Goal: Obtain resource: Download file/media

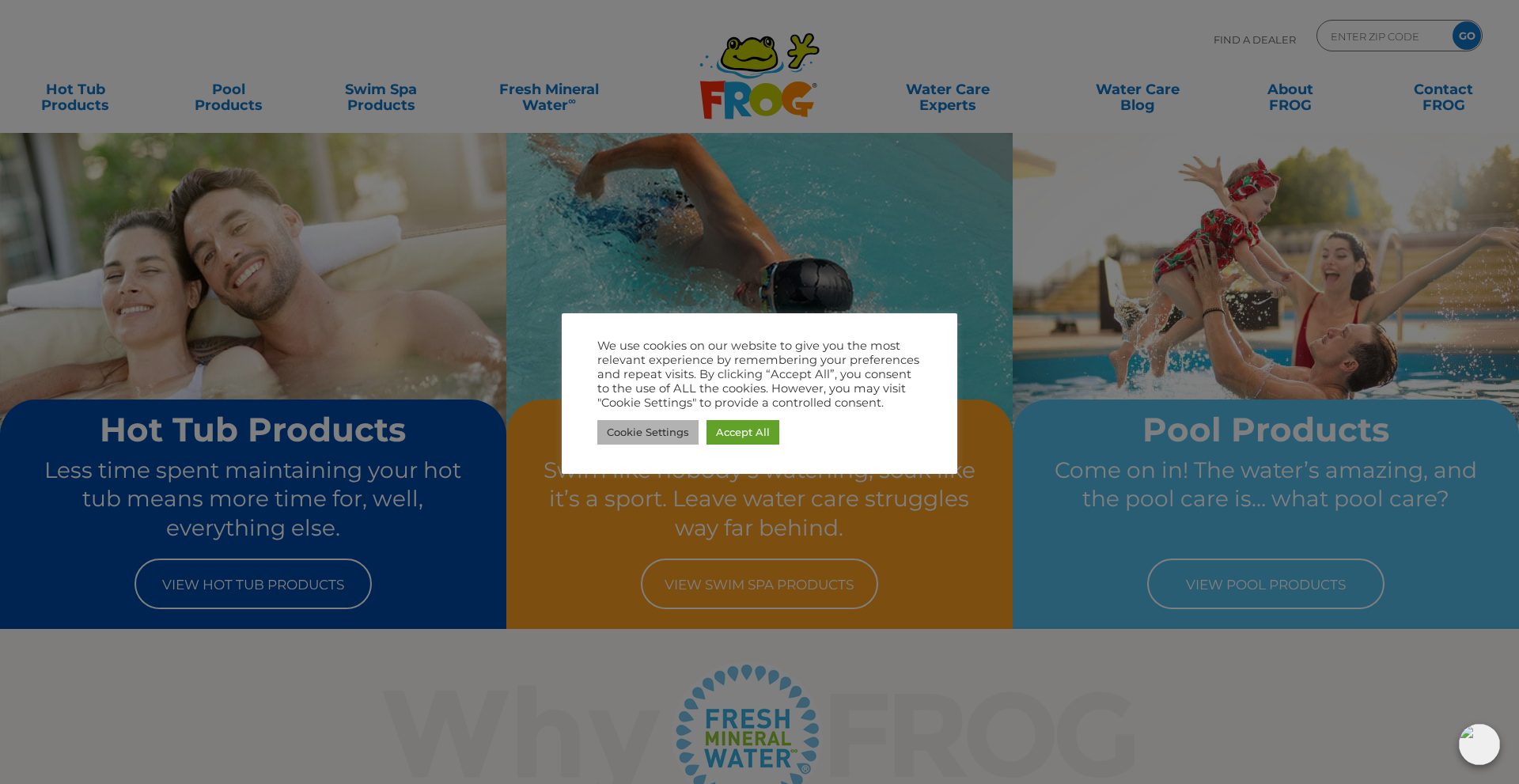
click at [639, 435] on link "Cookie Settings" at bounding box center [648, 433] width 101 height 25
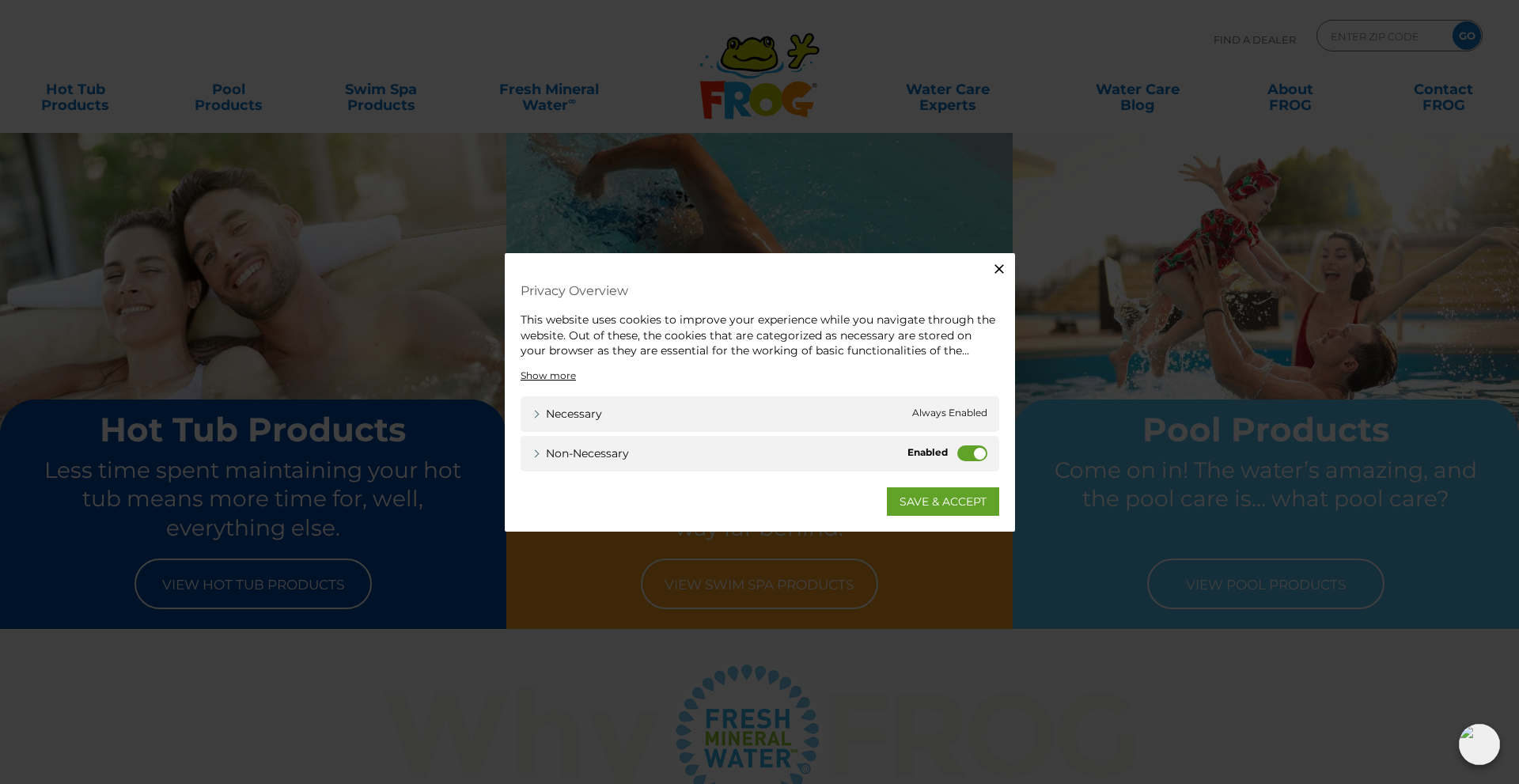
click at [981, 450] on label "Non-necessary" at bounding box center [972, 453] width 30 height 16
click at [0, 0] on input "Non-necessary" at bounding box center [0, 0] width 0 height 0
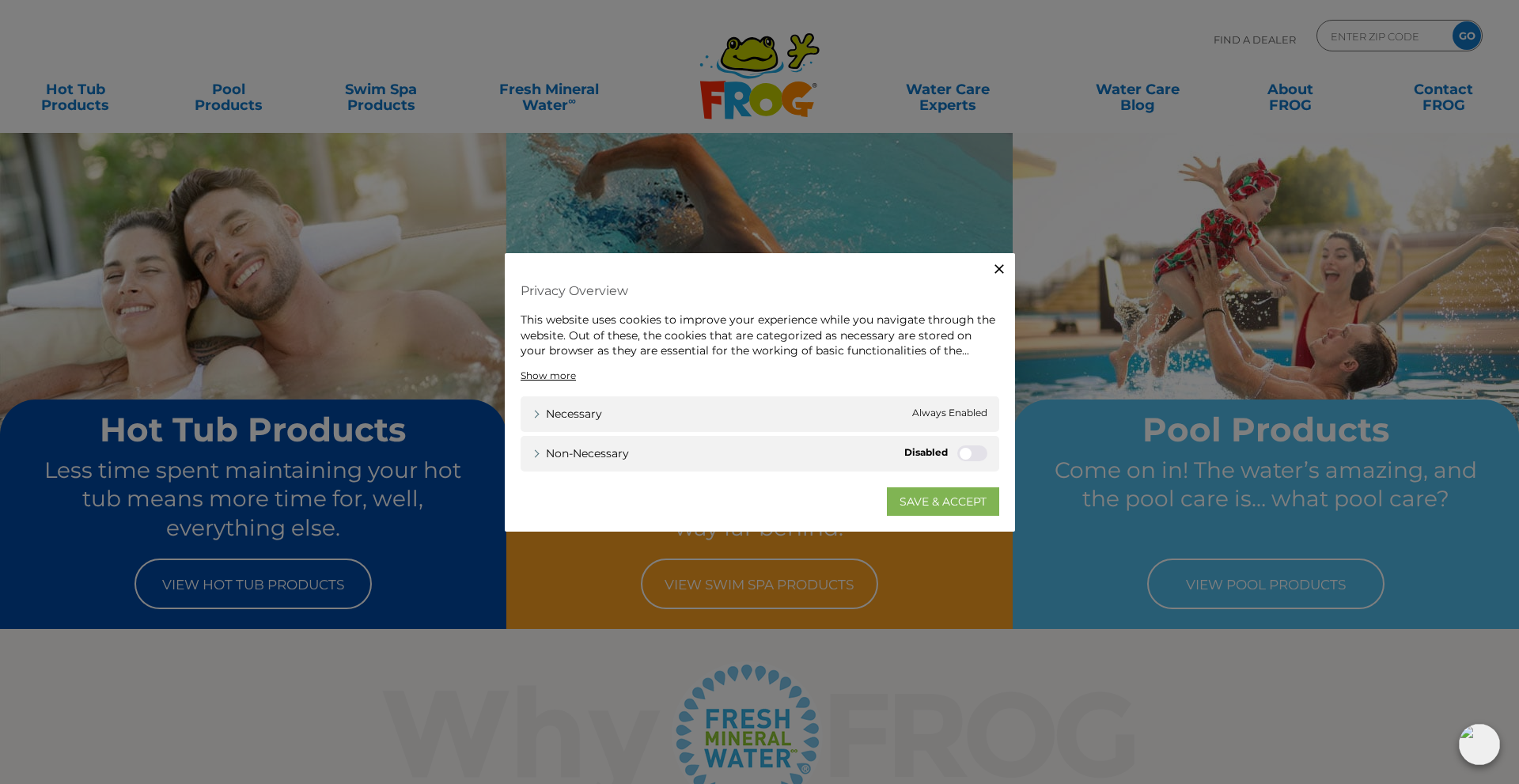
click at [916, 500] on link "SAVE & ACCEPT" at bounding box center [942, 500] width 112 height 28
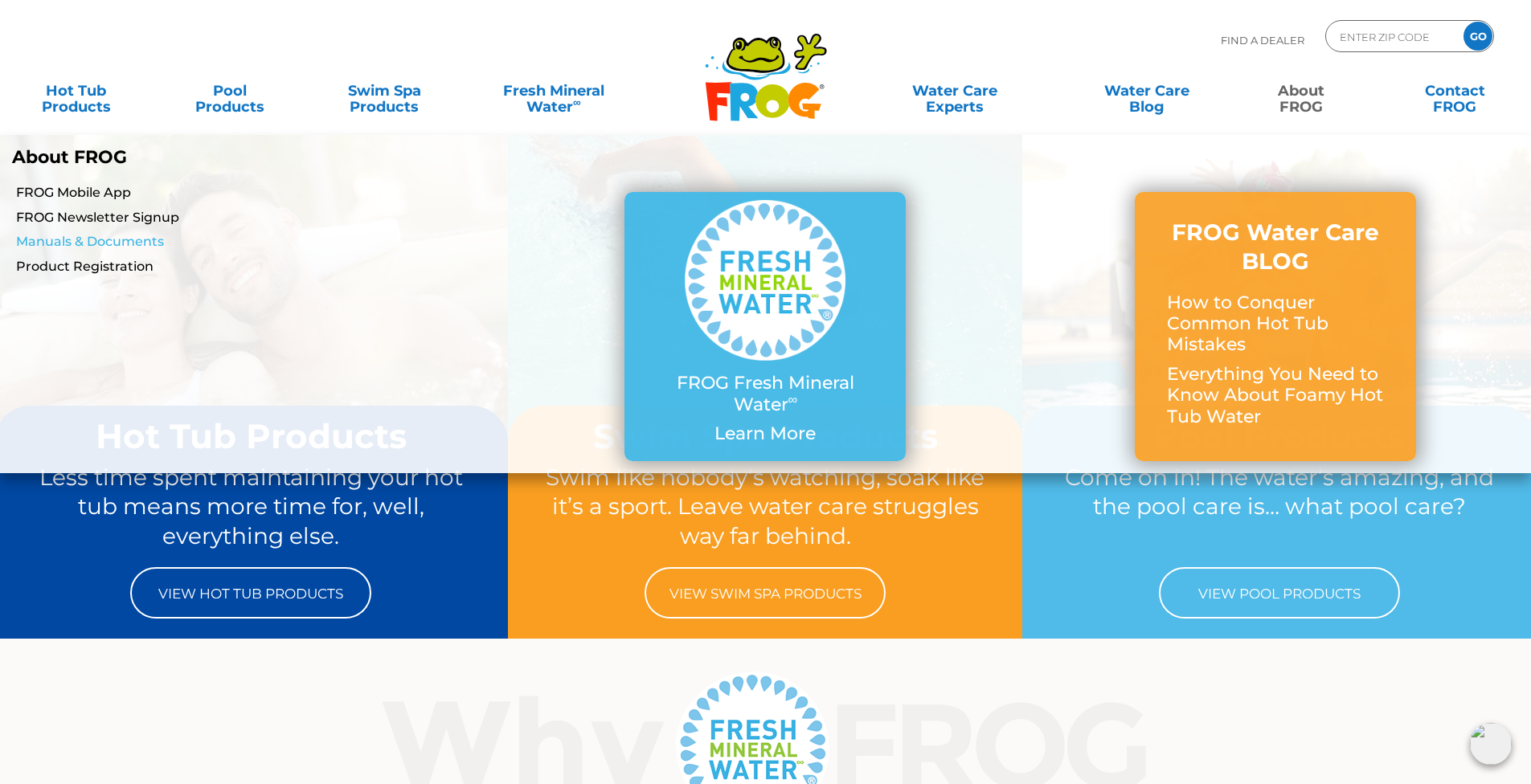
click at [84, 238] on link "Manuals & Documents" at bounding box center [263, 242] width 494 height 18
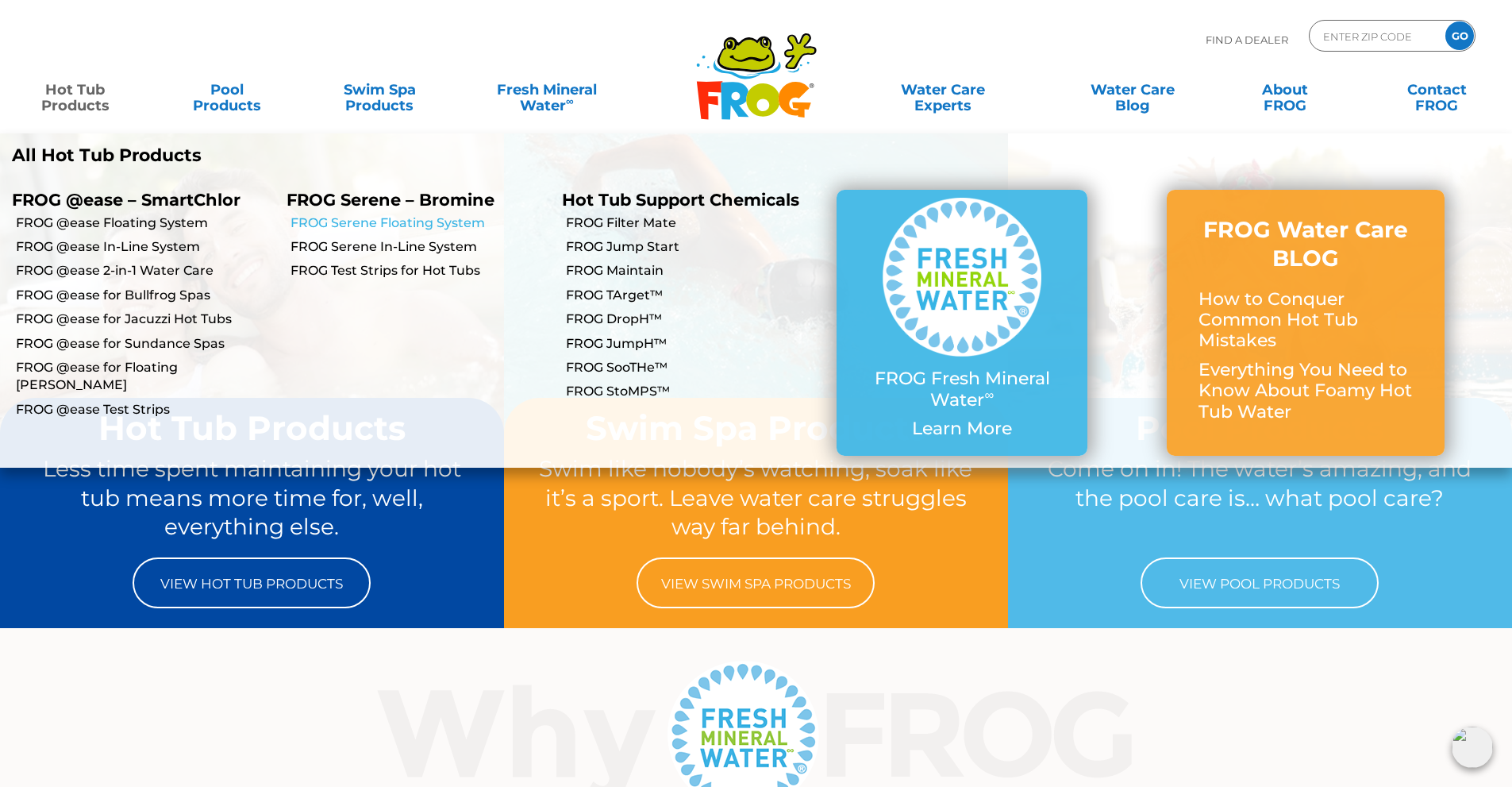
click at [393, 223] on link "FROG Serene Floating System" at bounding box center [420, 223] width 259 height 18
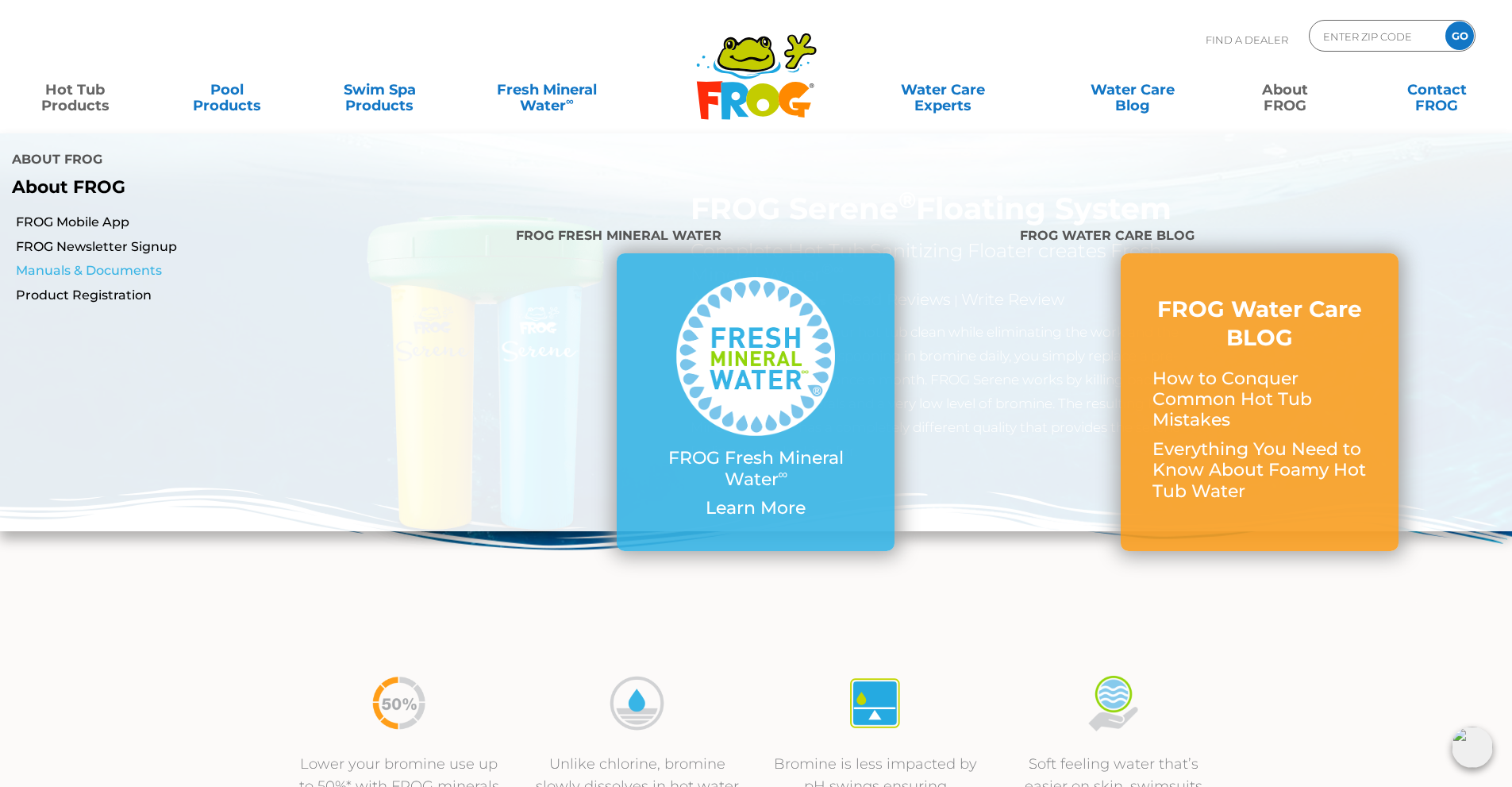
click at [95, 262] on link "Manuals & Documents" at bounding box center [260, 271] width 488 height 18
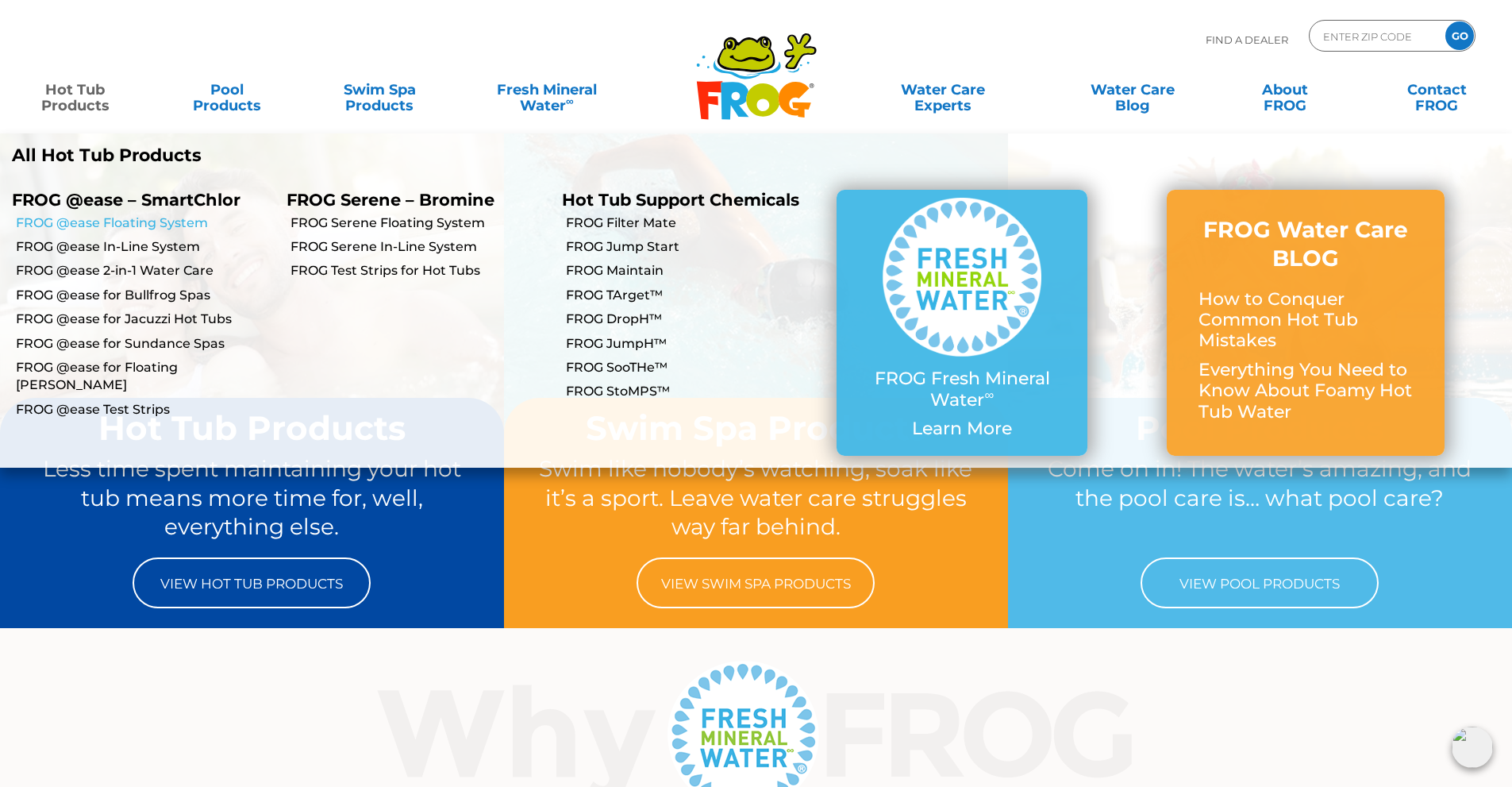
click at [144, 224] on link "FROG @ease Floating System" at bounding box center [145, 223] width 259 height 18
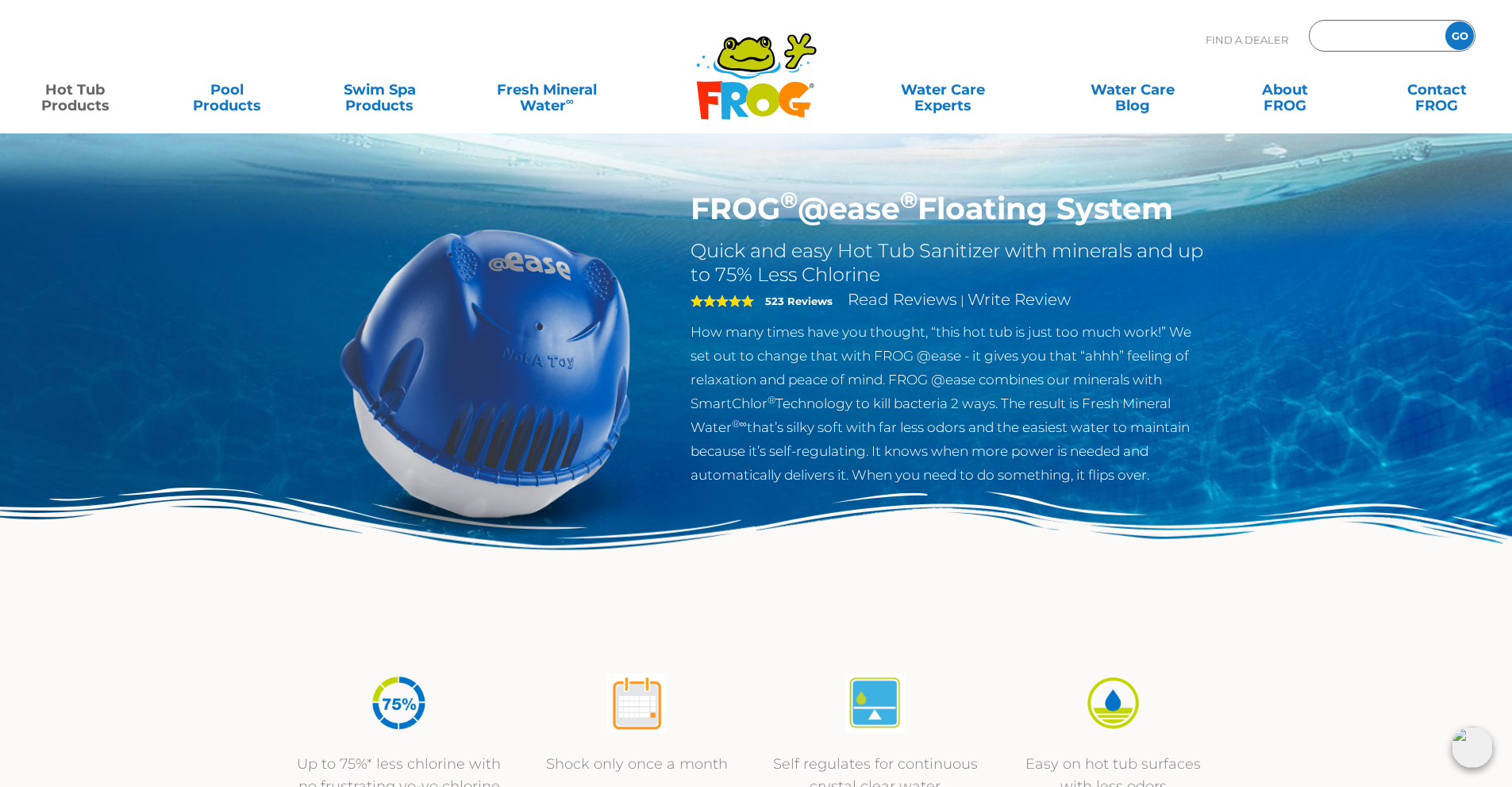
click at [1371, 34] on input "Zip Code Form" at bounding box center [1375, 36] width 107 height 23
type input "85207"
click at [1446, 21] on input "GO" at bounding box center [1460, 35] width 28 height 28
click at [1457, 32] on input "GO" at bounding box center [1460, 35] width 28 height 28
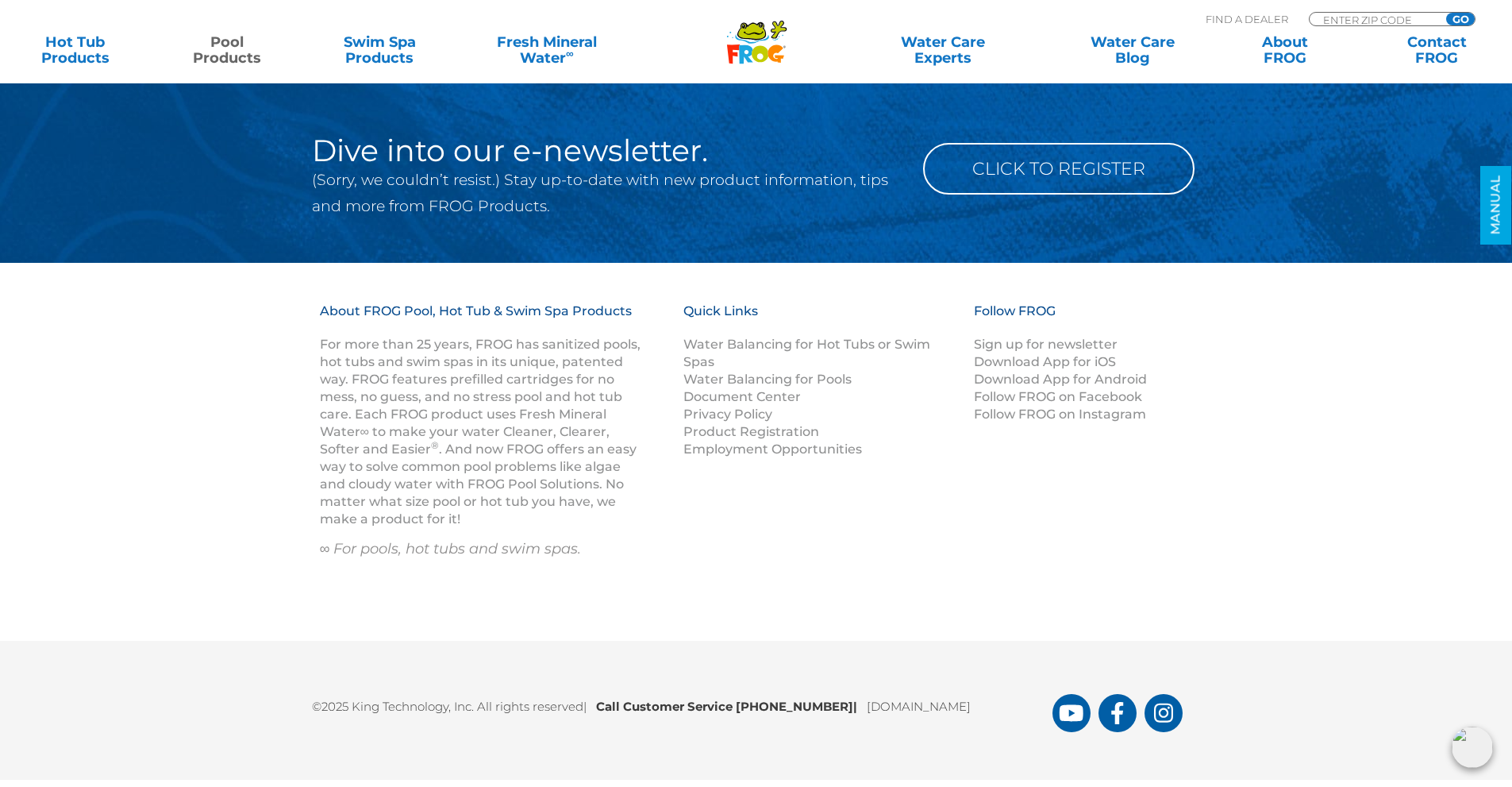
scroll to position [7128, 0]
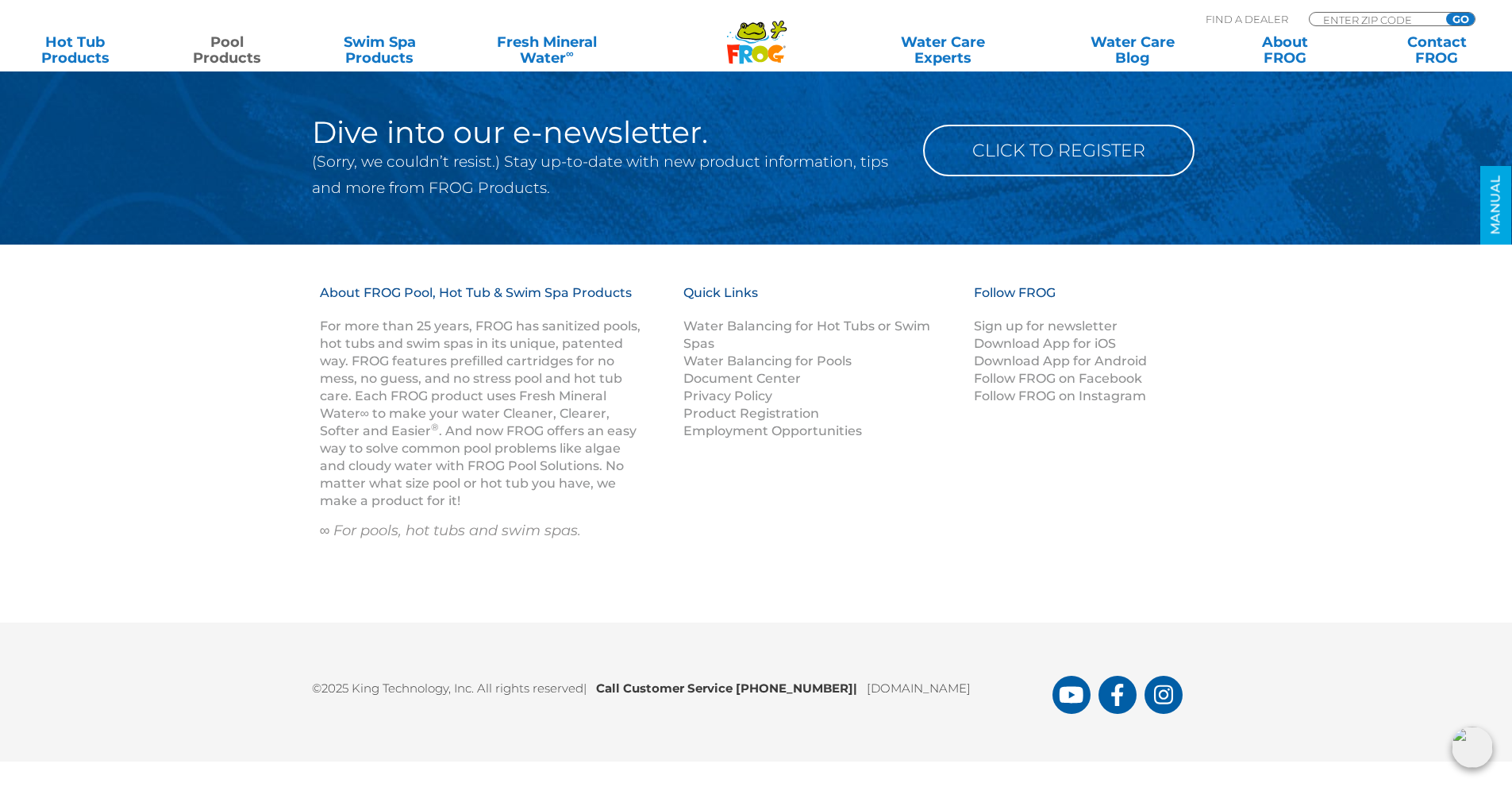
click at [924, 685] on link "[DOMAIN_NAME]" at bounding box center [919, 687] width 104 height 15
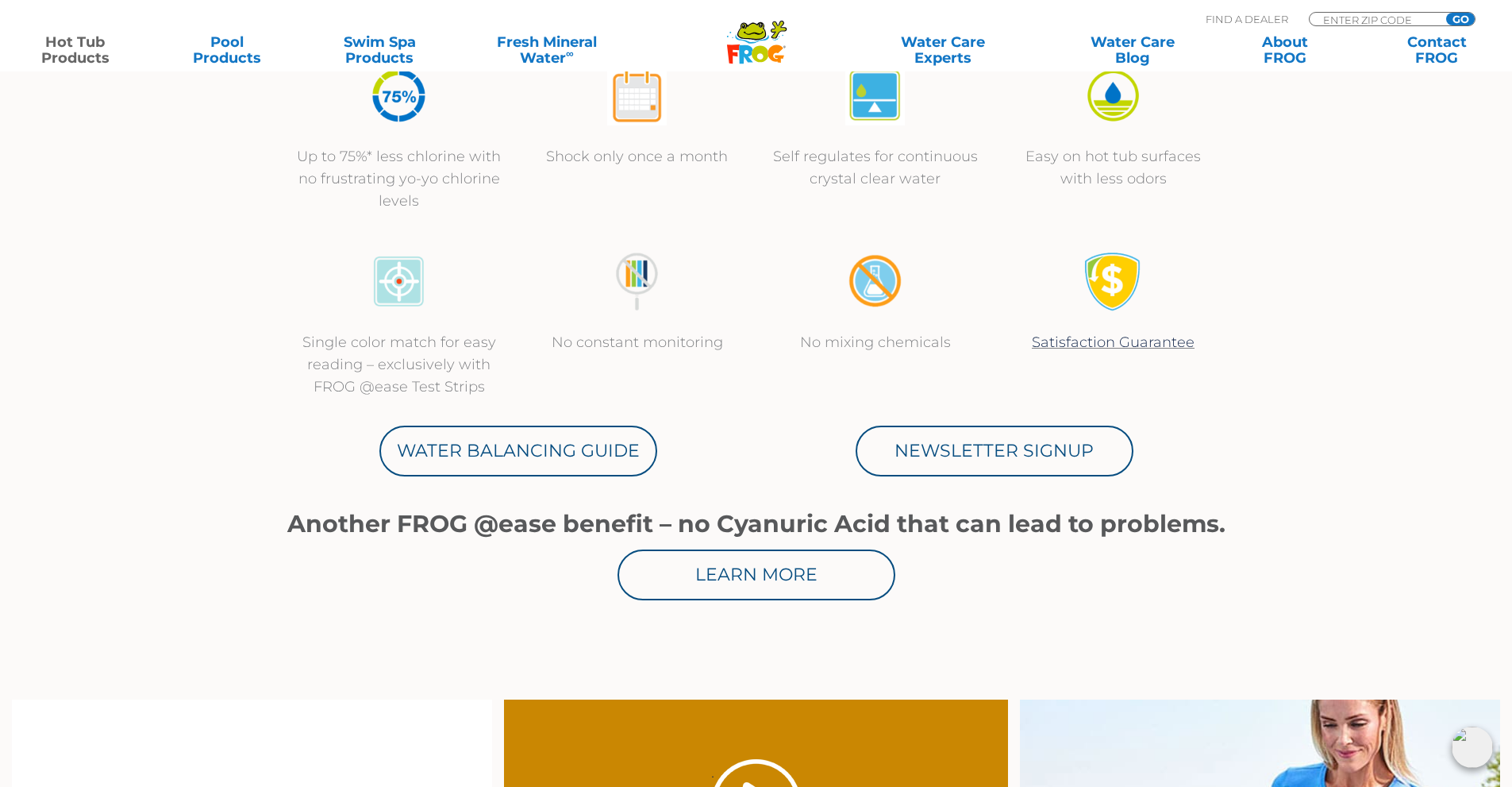
scroll to position [635, 0]
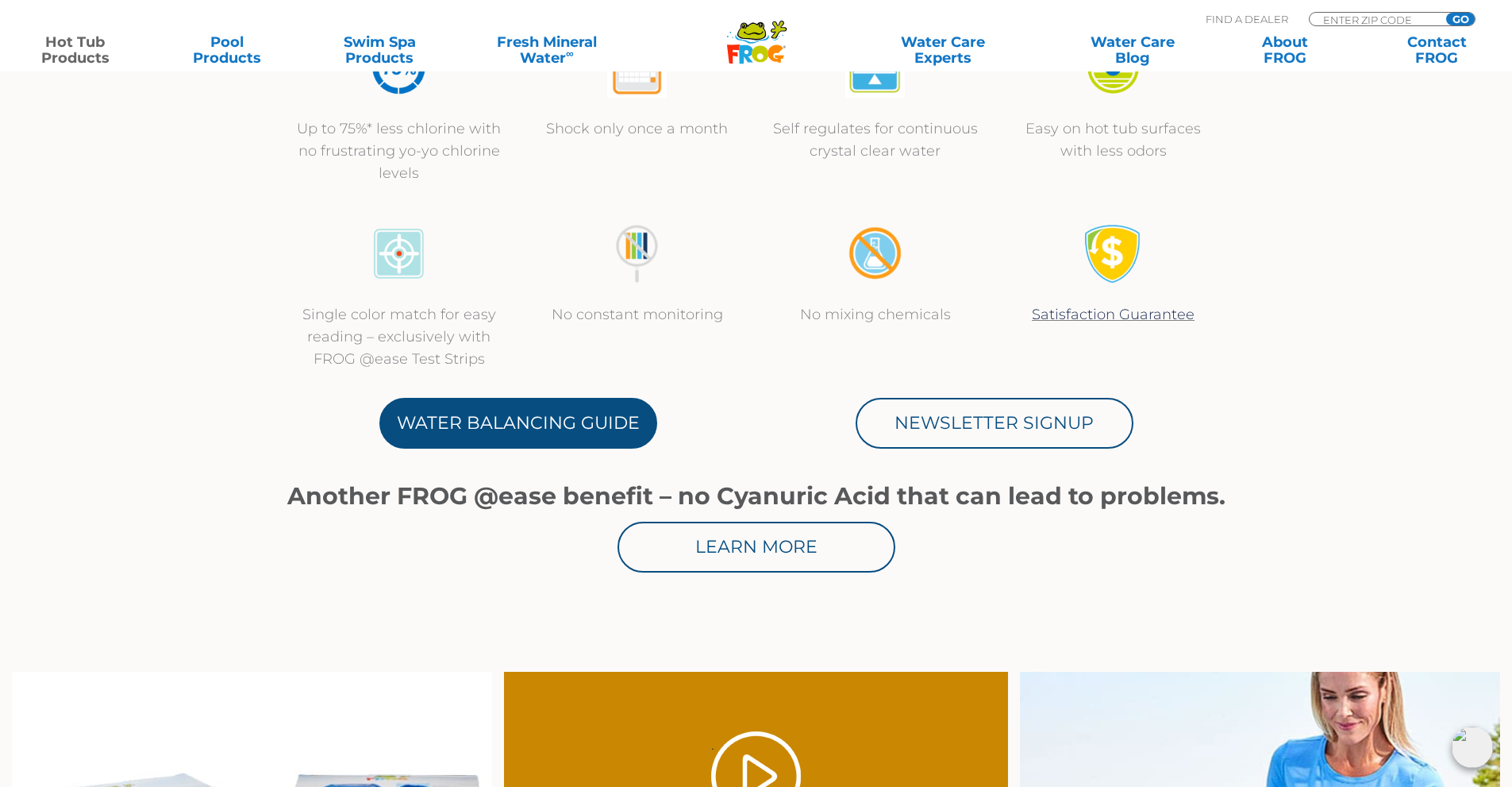
click at [523, 423] on link "Water Balancing Guide" at bounding box center [518, 423] width 278 height 50
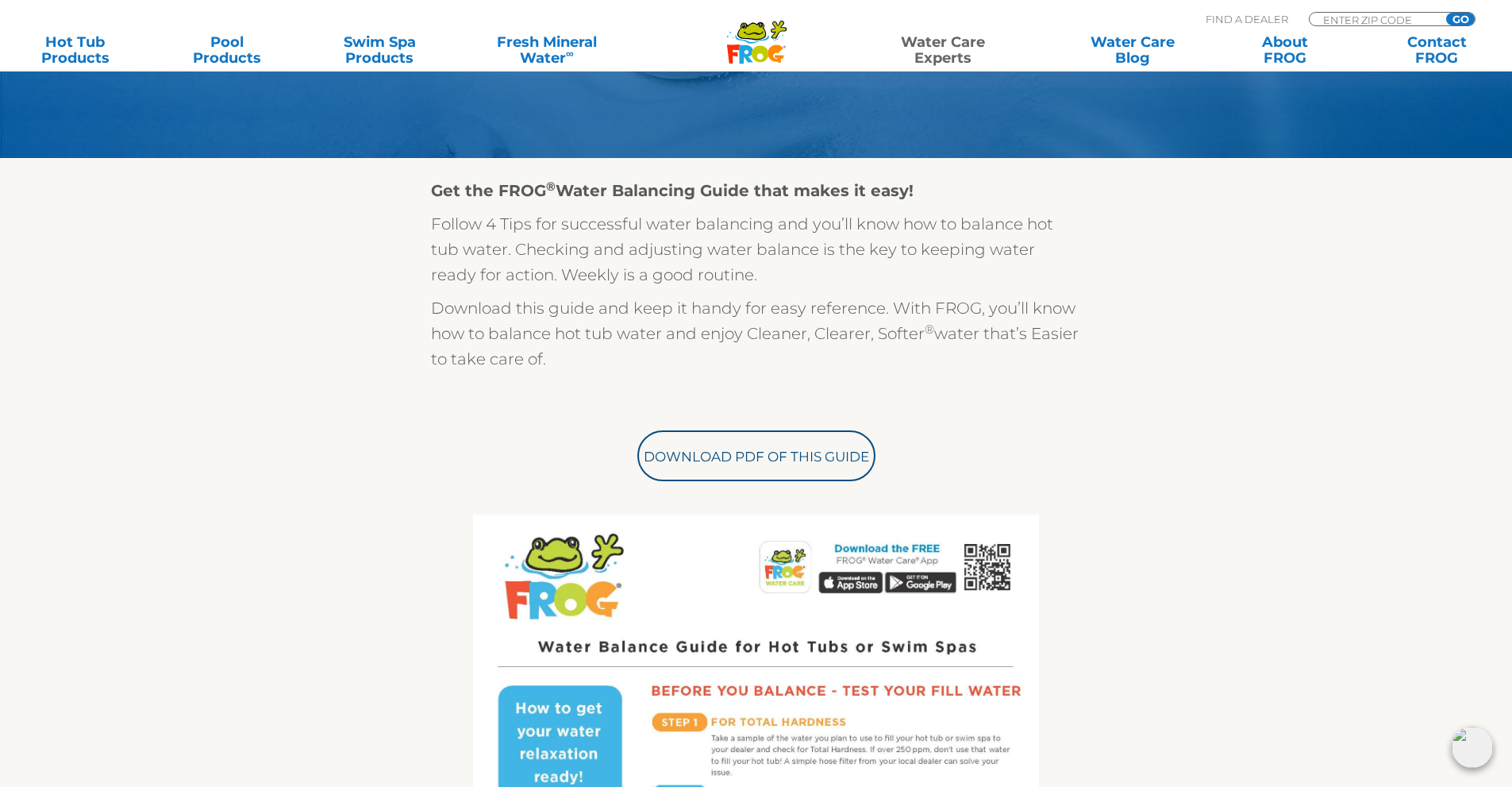
scroll to position [397, 0]
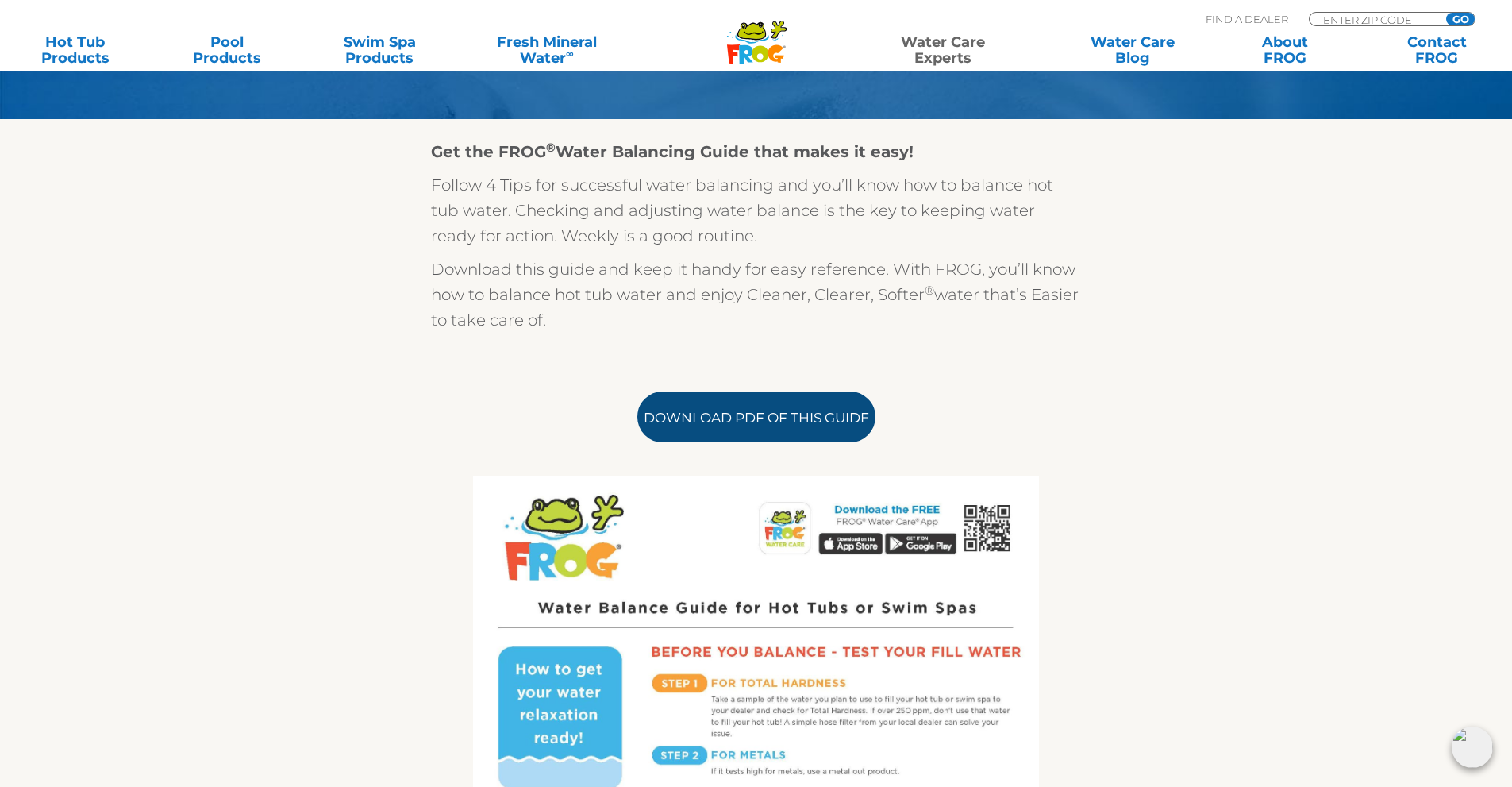
click at [760, 416] on link "Download PDF of this Guide" at bounding box center [756, 416] width 238 height 50
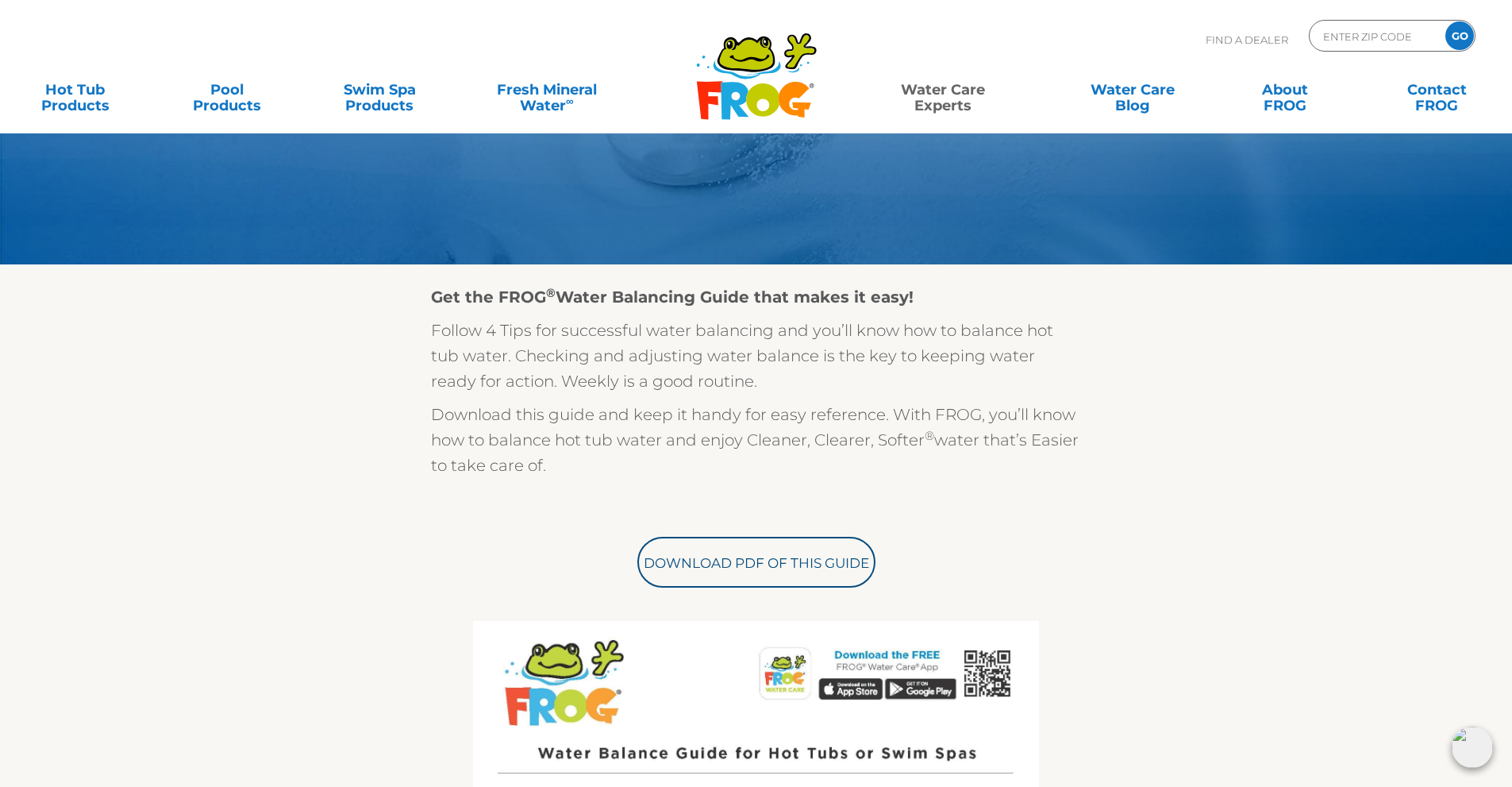
scroll to position [0, 0]
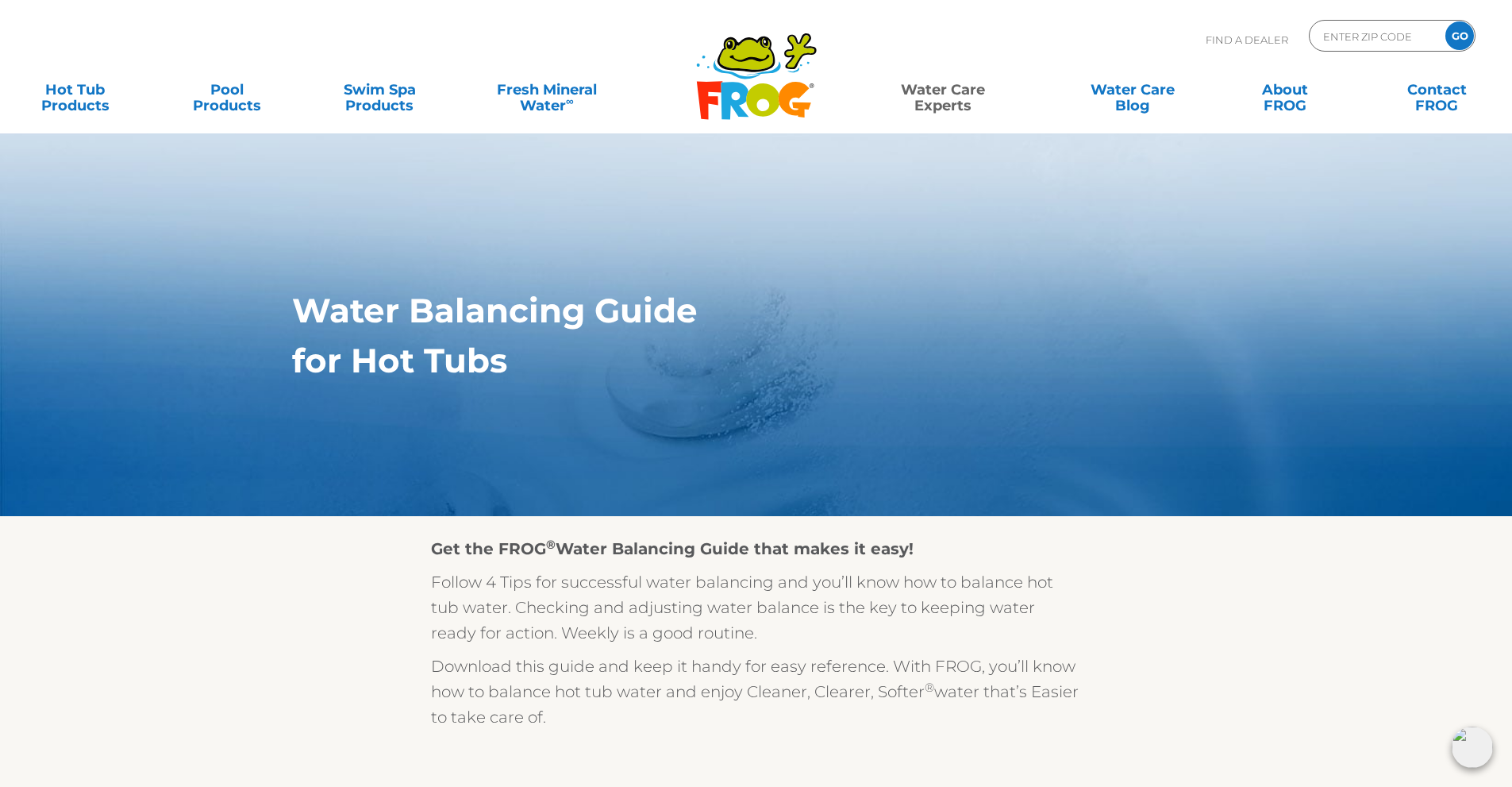
click at [744, 85] on icon at bounding box center [734, 100] width 27 height 37
